Goal: Obtain resource: Download file/media

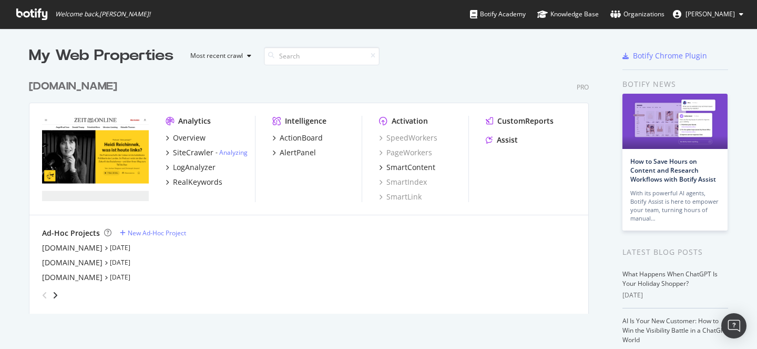
scroll to position [341, 741]
click at [193, 138] on div "Overview" at bounding box center [189, 138] width 33 height 11
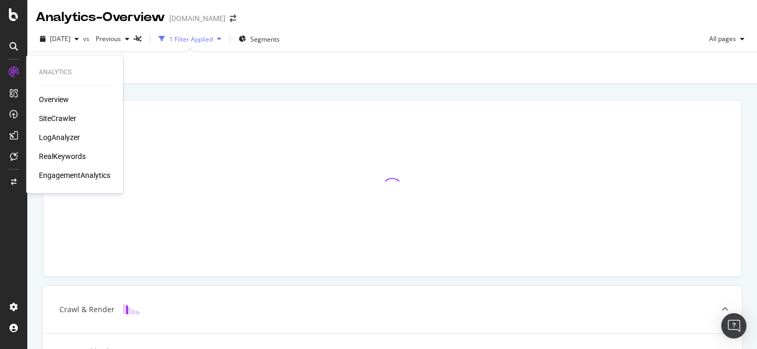
click at [60, 116] on div "SiteCrawler" at bounding box center [57, 118] width 37 height 11
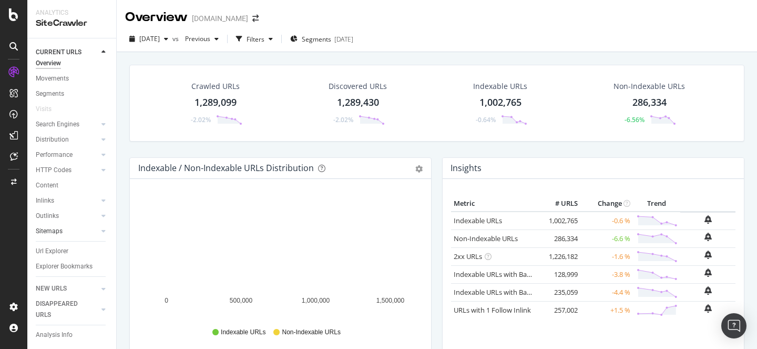
scroll to position [15, 0]
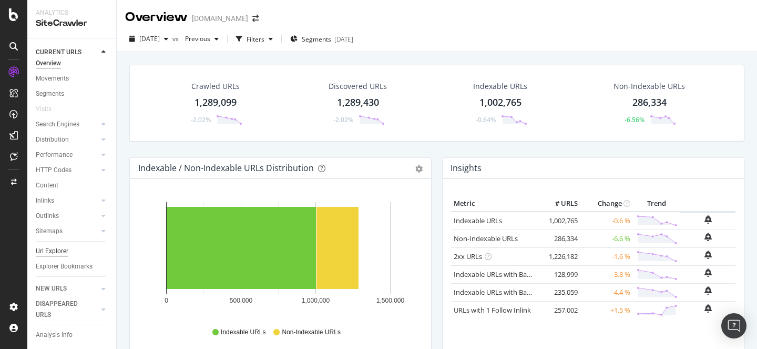
click at [55, 246] on div "Url Explorer" at bounding box center [52, 251] width 33 height 11
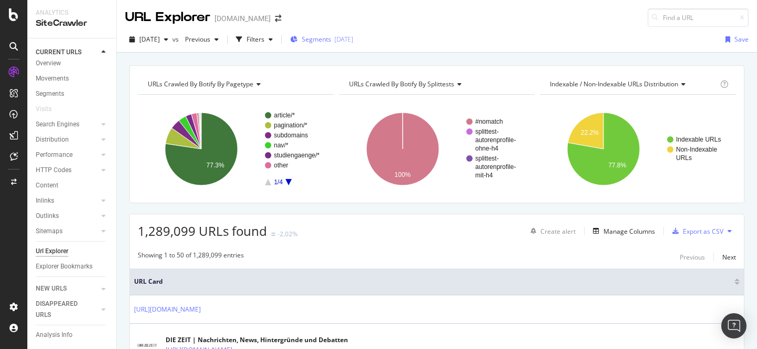
click at [331, 36] on span "Segments" at bounding box center [316, 39] width 29 height 9
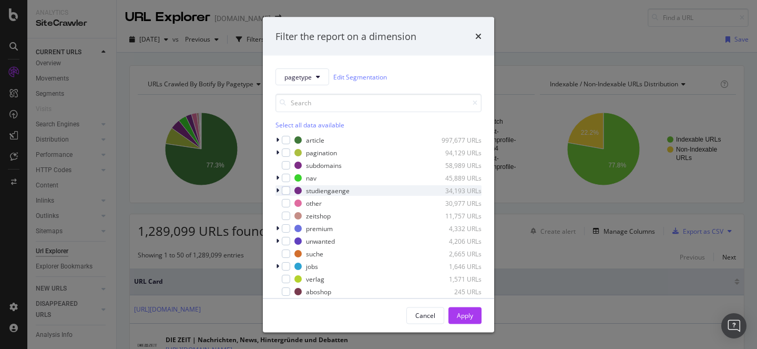
click at [279, 191] on icon "modal" at bounding box center [277, 190] width 3 height 6
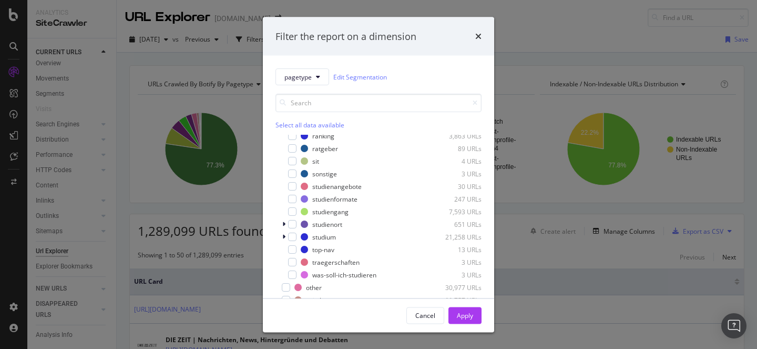
scroll to position [122, 0]
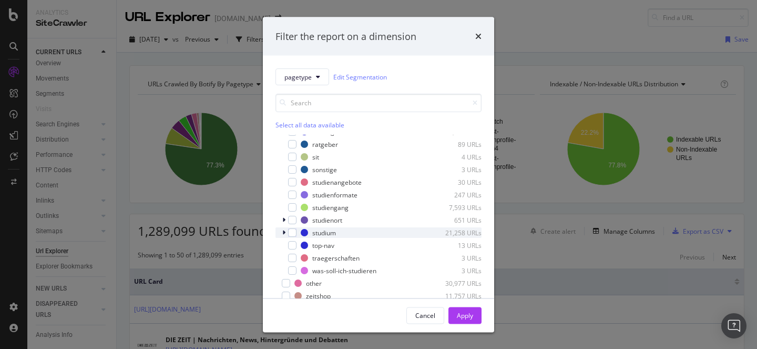
click at [283, 230] on icon "modal" at bounding box center [283, 232] width 3 height 6
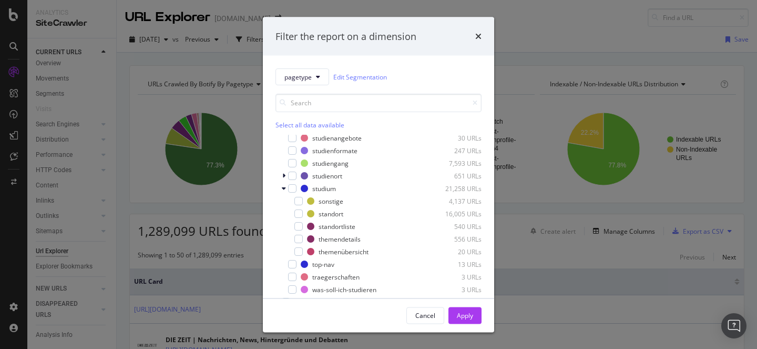
scroll to position [177, 0]
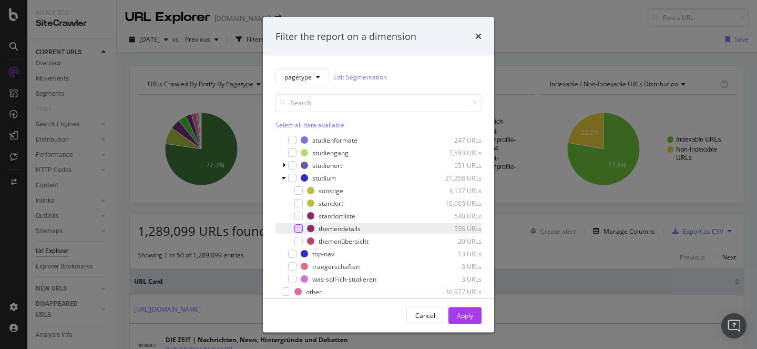
click at [299, 230] on div "modal" at bounding box center [298, 228] width 8 height 8
click at [468, 317] on div "Apply" at bounding box center [465, 314] width 16 height 9
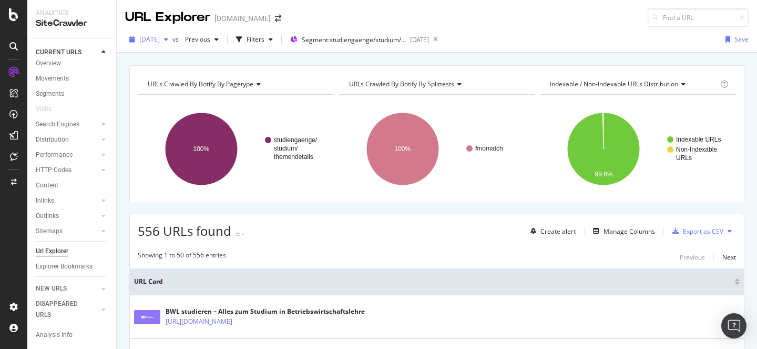
click at [160, 36] on span "[DATE]" at bounding box center [149, 39] width 21 height 9
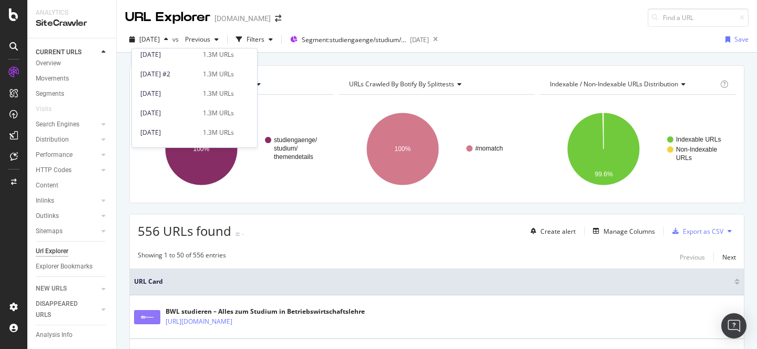
scroll to position [73, 0]
click at [182, 111] on div "[DATE] 1.3M URLs" at bounding box center [194, 118] width 125 height 19
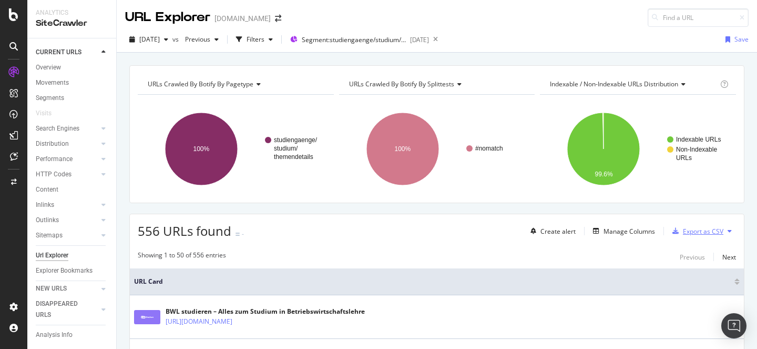
click at [707, 230] on div "Export as CSV" at bounding box center [703, 231] width 40 height 9
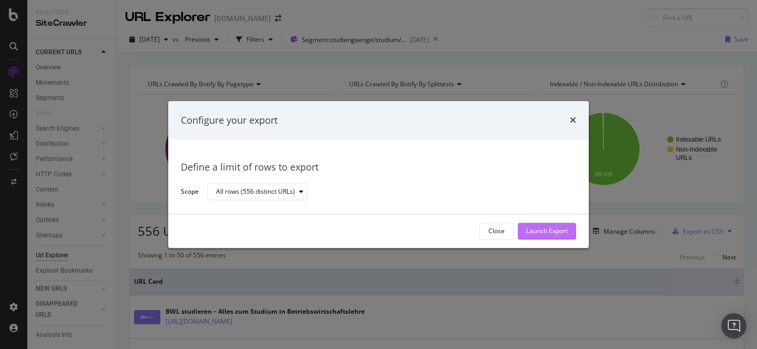
click at [559, 227] on div "Launch Export" at bounding box center [547, 231] width 42 height 9
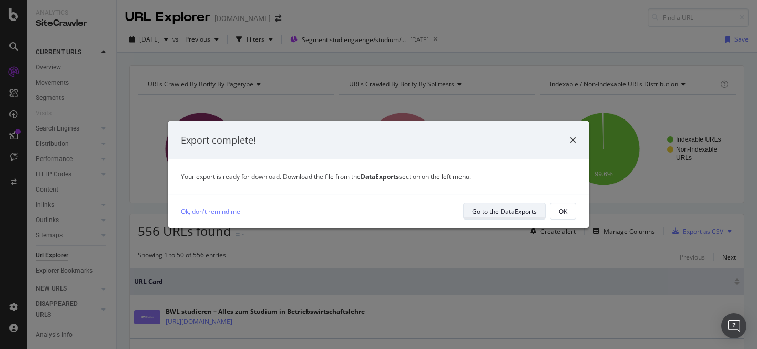
click at [515, 205] on div "Go to the DataExports" at bounding box center [504, 210] width 65 height 15
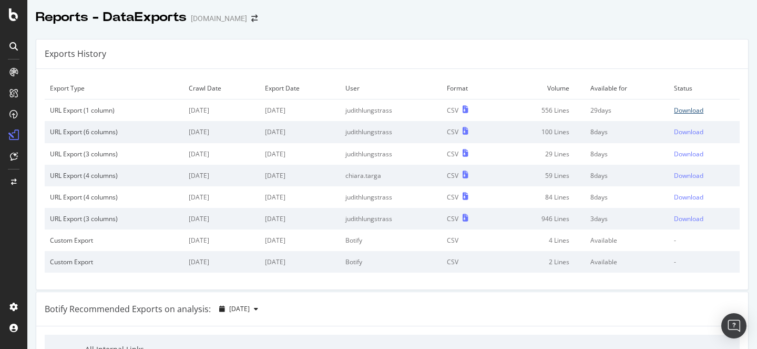
click at [689, 112] on div "Download" at bounding box center [688, 110] width 29 height 9
